Goal: Find specific page/section: Find specific page/section

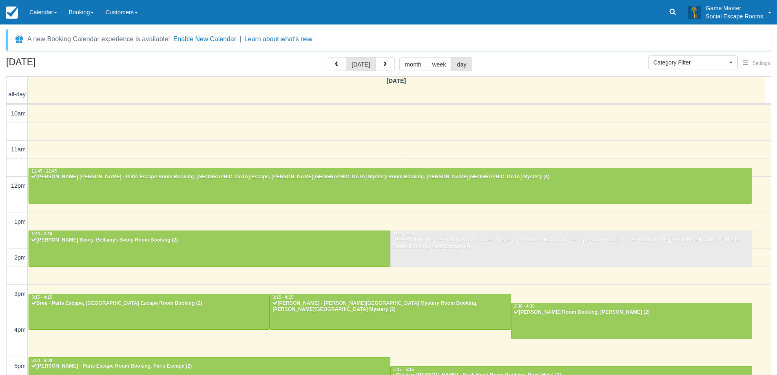
select select
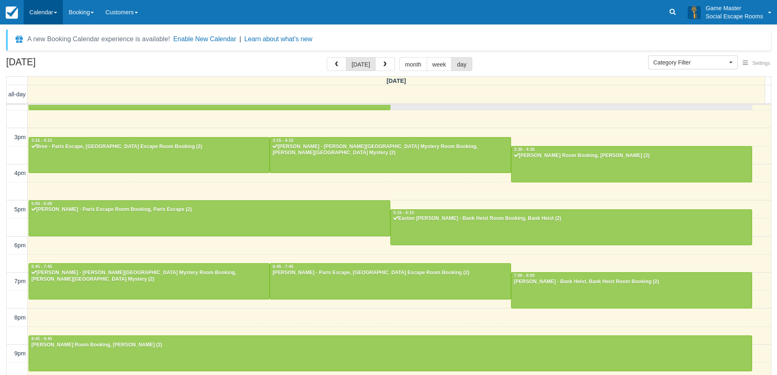
click at [43, 12] on link "Calendar" at bounding box center [43, 12] width 39 height 24
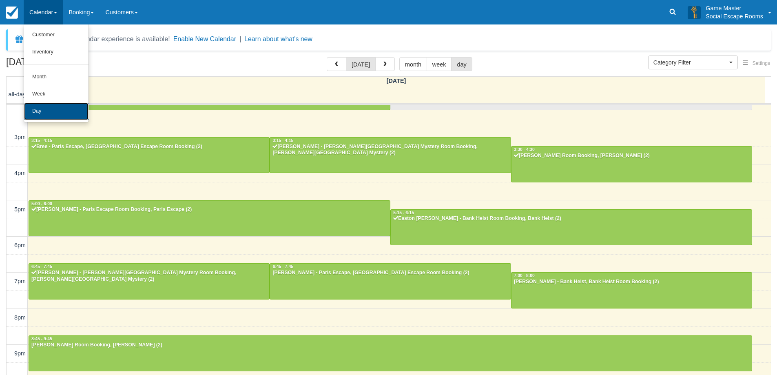
click at [49, 111] on link "Day" at bounding box center [56, 111] width 64 height 17
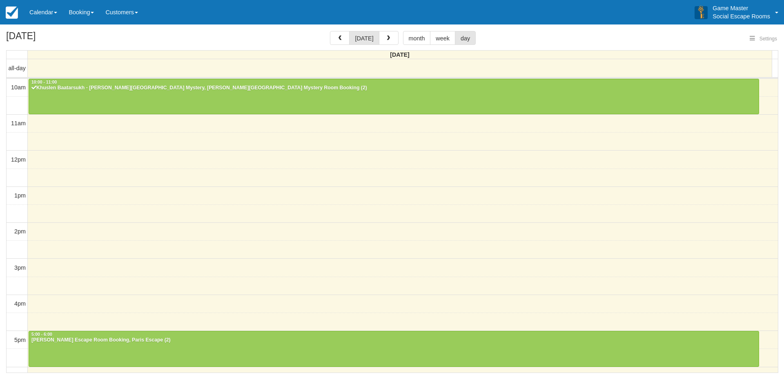
select select
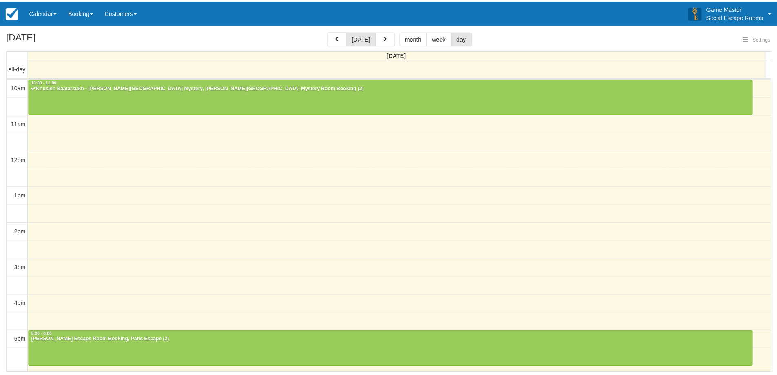
scroll to position [157, 0]
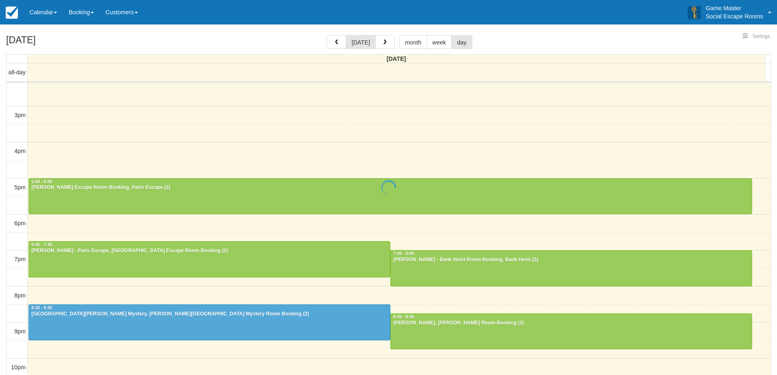
select select
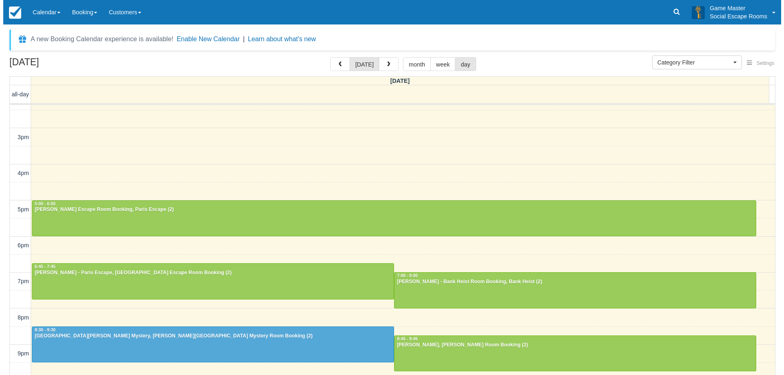
scroll to position [156, 0]
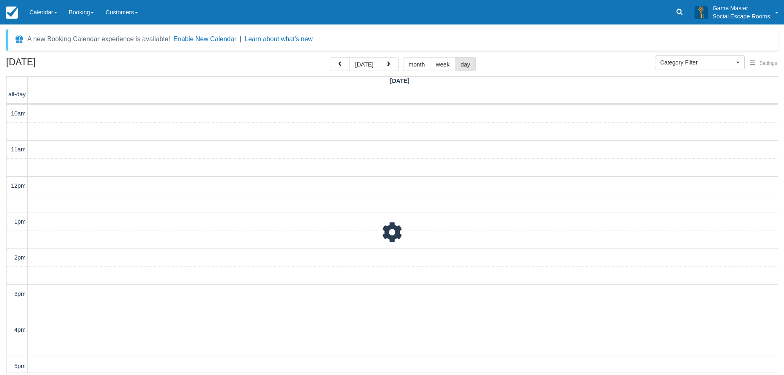
scroll to position [181, 0]
